Goal: Find specific page/section: Find specific page/section

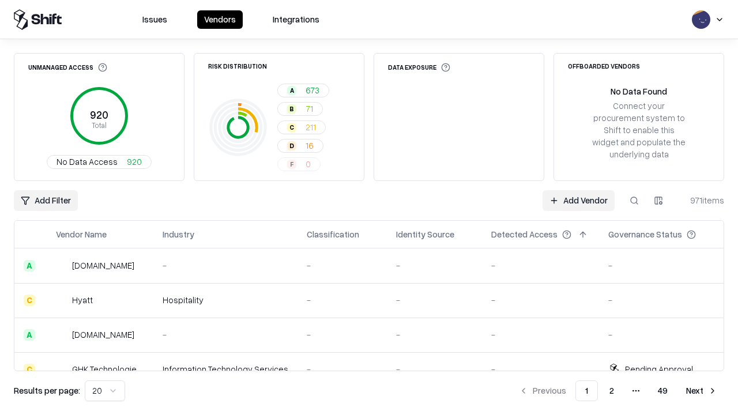
click at [369, 208] on div "Add Filter Add Vendor 971 items" at bounding box center [369, 200] width 710 height 21
click at [46, 201] on html "Issues Vendors Integrations Unmanaged Access 920 Total No Data Access 920 Risk …" at bounding box center [369, 207] width 738 height 415
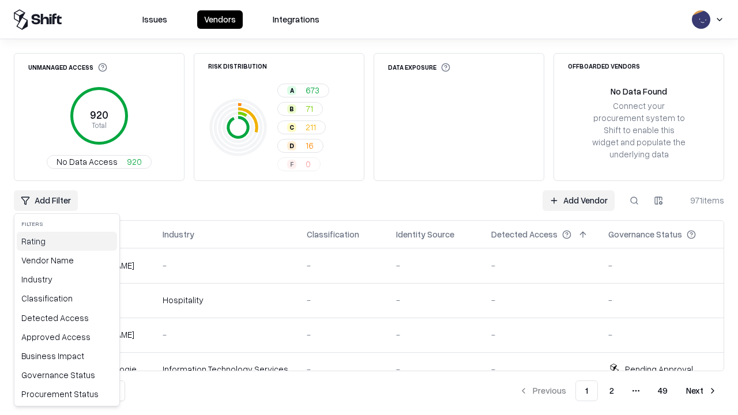
click at [67, 241] on div "Rating" at bounding box center [67, 241] width 100 height 19
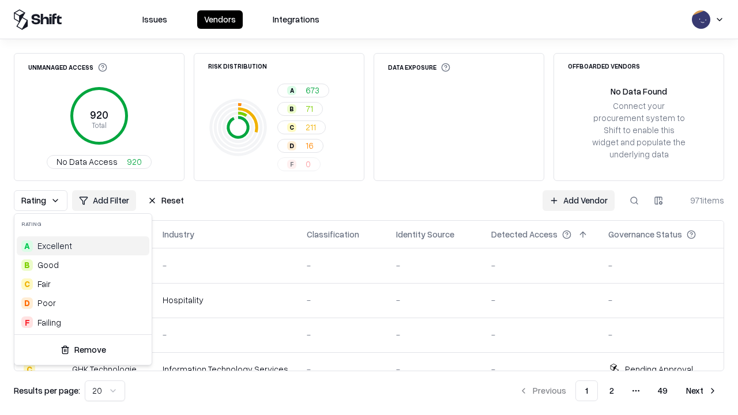
click at [369, 208] on html "Issues Vendors Integrations Unmanaged Access 920 Total No Data Access 920 Risk …" at bounding box center [369, 207] width 738 height 415
click at [369, 208] on div "Rating Add Filter Reset Add Vendor 971 items" at bounding box center [369, 200] width 710 height 21
click at [165, 201] on button "Reset" at bounding box center [166, 200] width 50 height 21
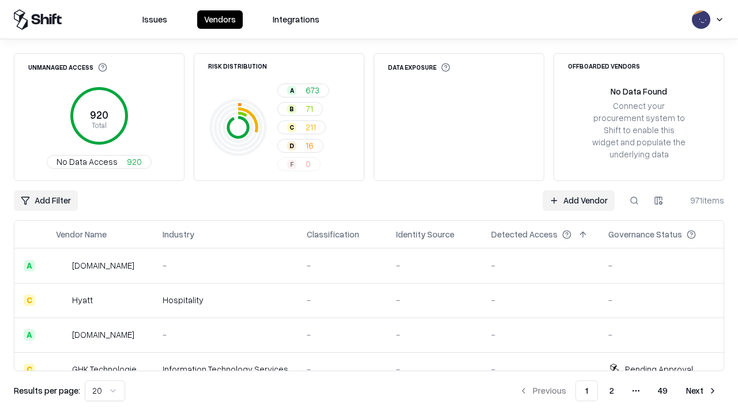
click at [369, 208] on div "Add Filter Add Vendor 971 items" at bounding box center [369, 200] width 710 height 21
click at [46, 201] on html "Issues Vendors Integrations Unmanaged Access 920 Total No Data Access 920 Risk …" at bounding box center [369, 207] width 738 height 415
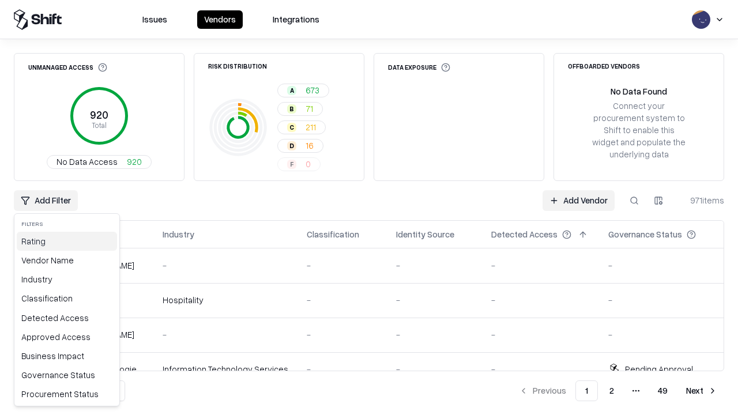
click at [67, 241] on div "Rating" at bounding box center [67, 241] width 100 height 19
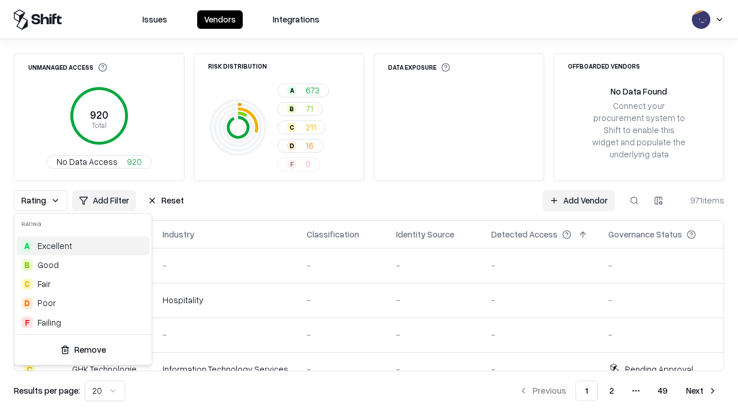
click at [83, 303] on div "D Poor" at bounding box center [83, 303] width 133 height 19
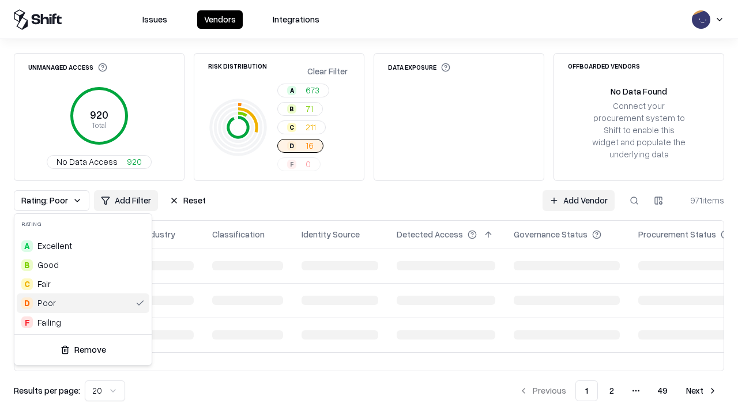
click at [369, 208] on html "Issues Vendors Integrations Unmanaged Access 920 Total No Data Access 920 Risk …" at bounding box center [369, 207] width 738 height 415
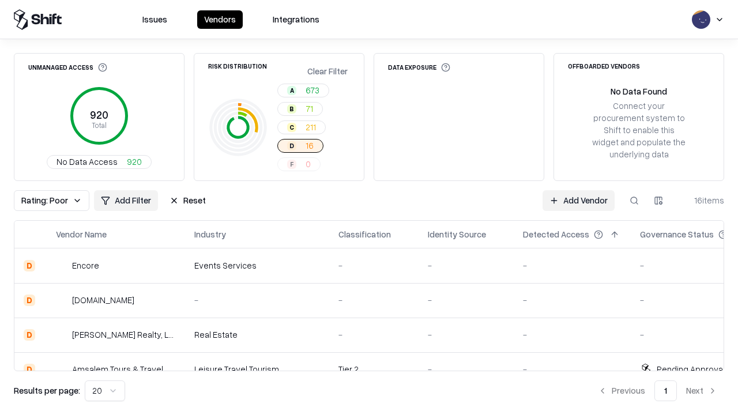
click at [369, 208] on div "Rating: Poor Add Filter Reset Add Vendor 16 items" at bounding box center [369, 200] width 710 height 21
click at [187, 201] on button "Reset" at bounding box center [188, 200] width 50 height 21
click at [369, 208] on div "Add Filter Add Vendor 16 items" at bounding box center [369, 200] width 710 height 21
click at [46, 201] on html "Issues Vendors Integrations Unmanaged Access 920 Total No Data Access 920 Risk …" at bounding box center [369, 207] width 738 height 415
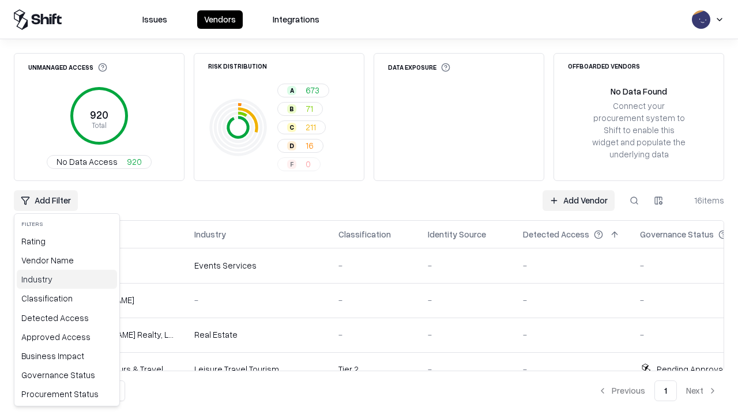
click at [67, 279] on div "Industry" at bounding box center [67, 279] width 100 height 19
